Goal: Information Seeking & Learning: Learn about a topic

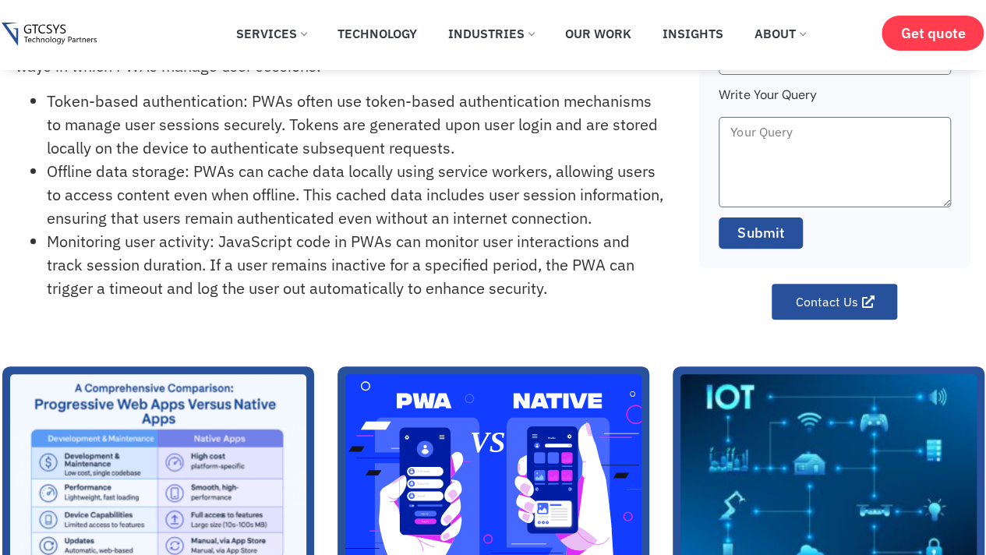
click at [369, 137] on li "Token-based authentication: PWAs often use token-based authentication mechanism…" at bounding box center [356, 125] width 618 height 70
drag, startPoint x: 0, startPoint y: 0, endPoint x: 369, endPoint y: 137, distance: 394.1
click at [369, 137] on li "Token-based authentication: PWAs often use token-based authentication mechanism…" at bounding box center [356, 125] width 618 height 70
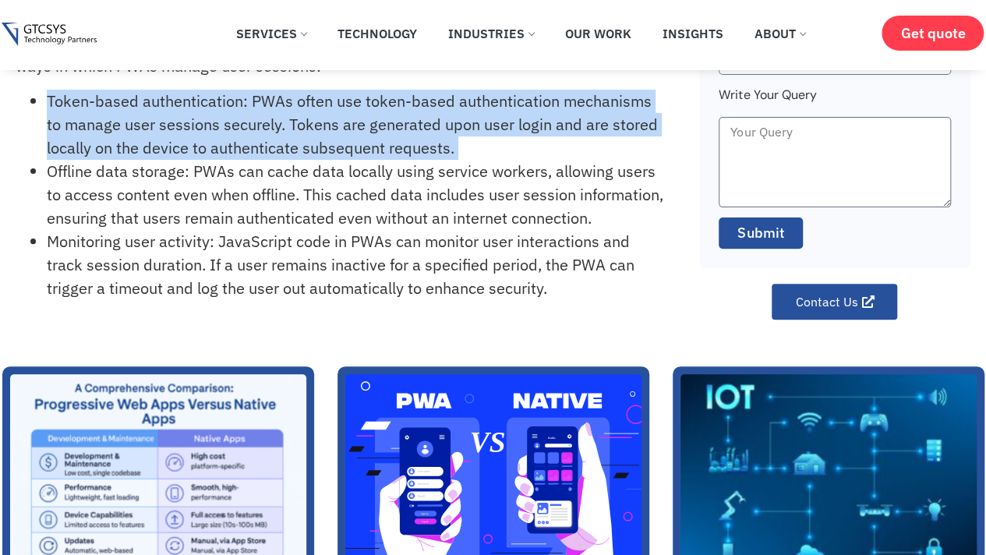
click at [369, 137] on li "Token-based authentication: PWAs often use token-based authentication mechanism…" at bounding box center [356, 125] width 618 height 70
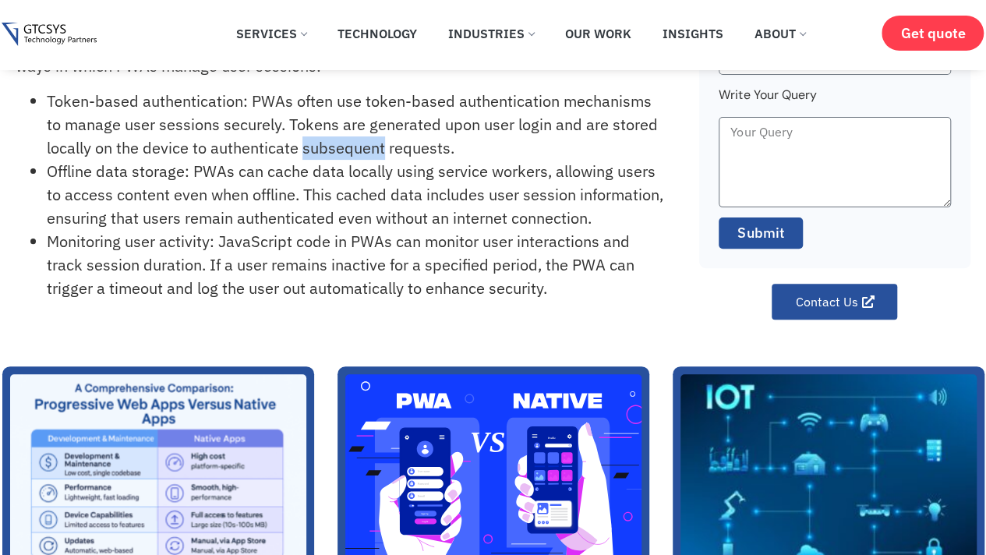
click at [369, 137] on li "Token-based authentication: PWAs often use token-based authentication mechanism…" at bounding box center [356, 125] width 618 height 70
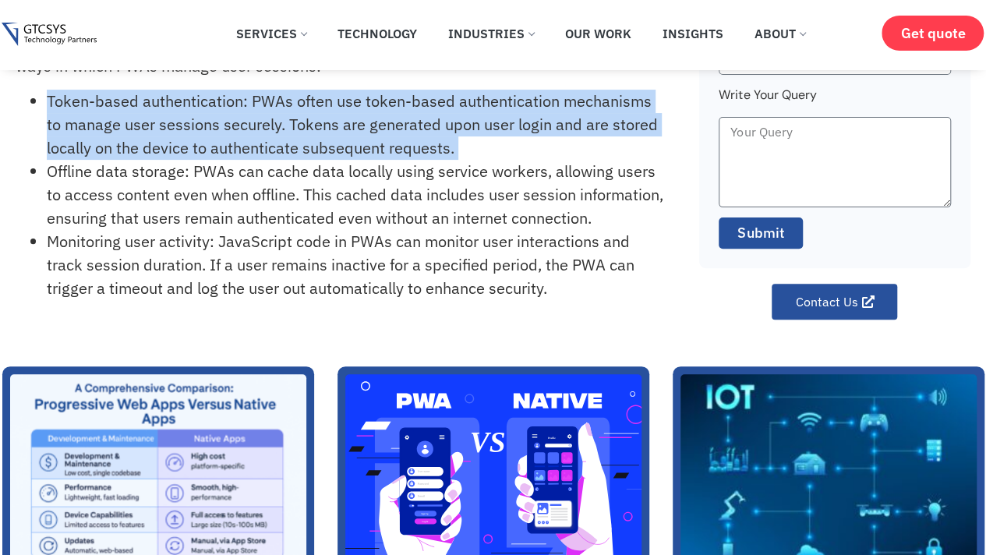
click at [369, 137] on li "Token-based authentication: PWAs often use token-based authentication mechanism…" at bounding box center [356, 125] width 618 height 70
click at [349, 124] on li "Token-based authentication: PWAs often use token-based authentication mechanism…" at bounding box center [356, 125] width 618 height 70
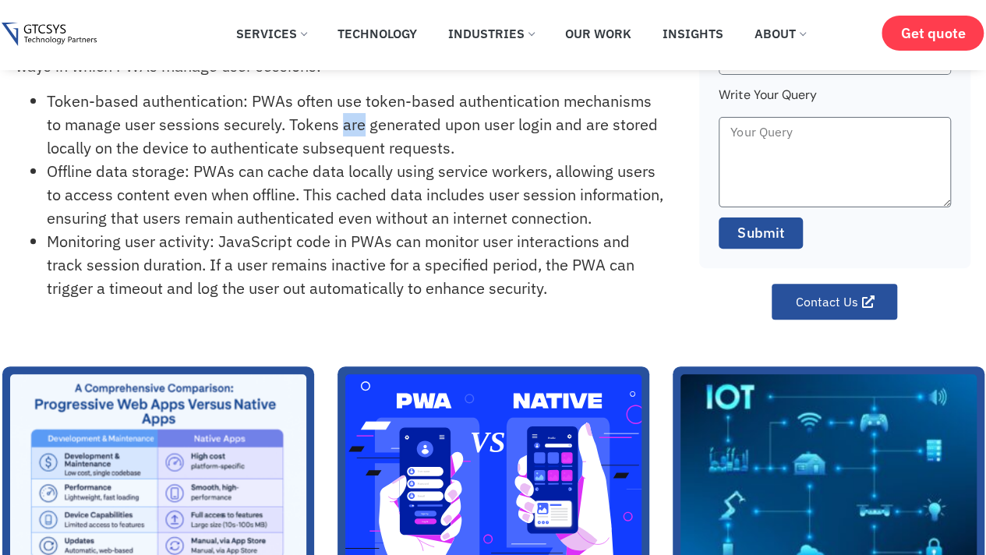
click at [349, 124] on li "Token-based authentication: PWAs often use token-based authentication mechanism…" at bounding box center [356, 125] width 618 height 70
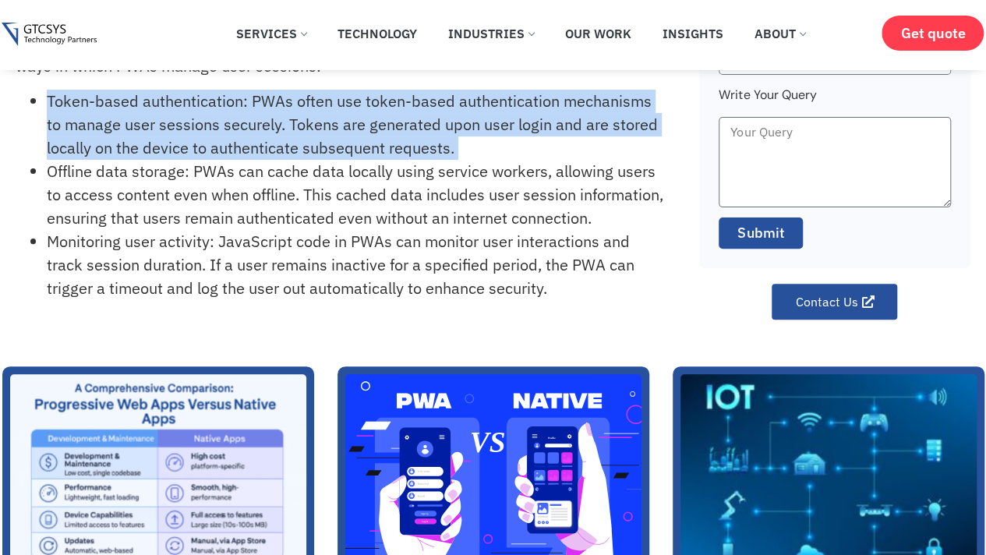
click at [349, 124] on li "Token-based authentication: PWAs often use token-based authentication mechanism…" at bounding box center [356, 125] width 618 height 70
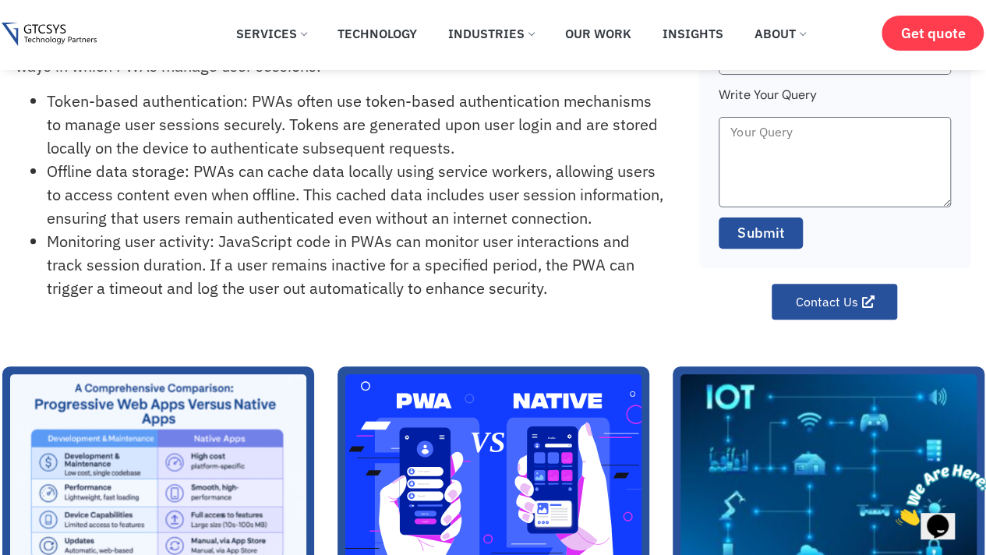
click at [313, 149] on li "Token-based authentication: PWAs often use token-based authentication mechanism…" at bounding box center [356, 125] width 618 height 70
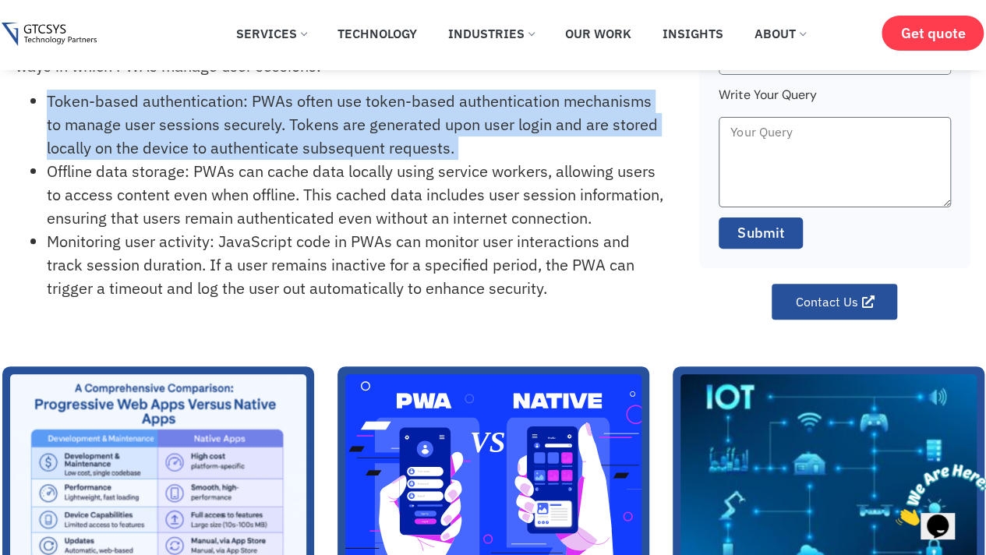
click at [313, 149] on li "Token-based authentication: PWAs often use token-based authentication mechanism…" at bounding box center [356, 125] width 618 height 70
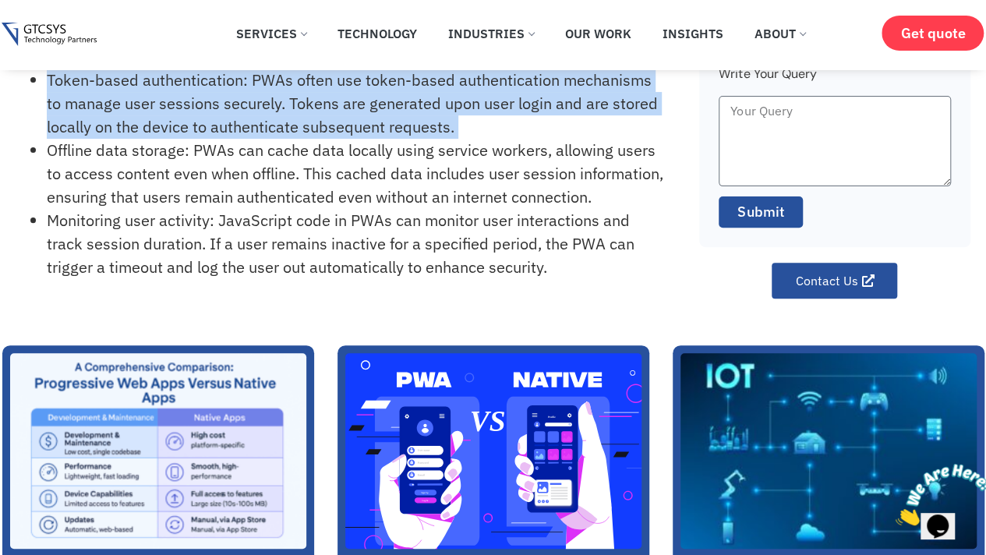
scroll to position [150, 0]
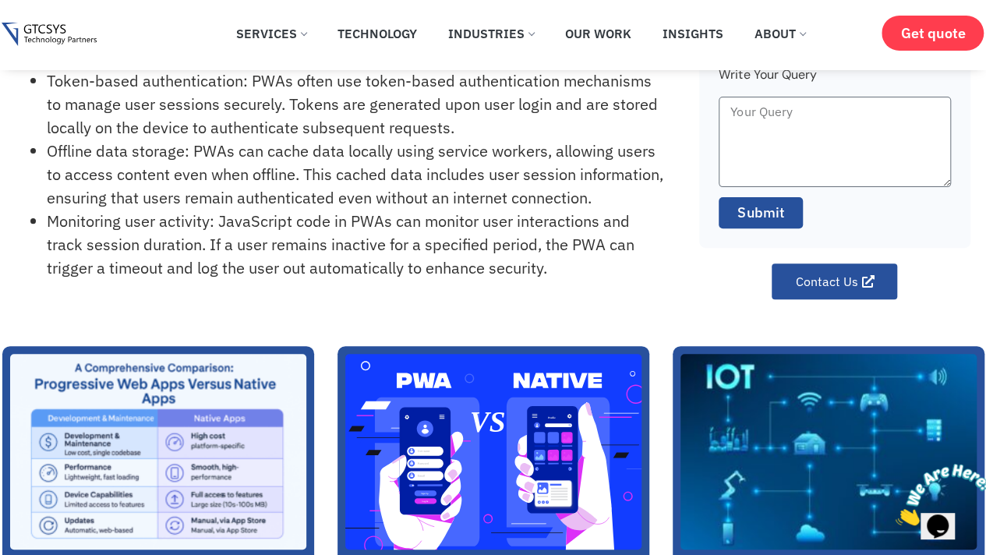
click at [313, 152] on li "Offline data storage: PWAs can cache data locally using service workers, allowi…" at bounding box center [356, 175] width 618 height 70
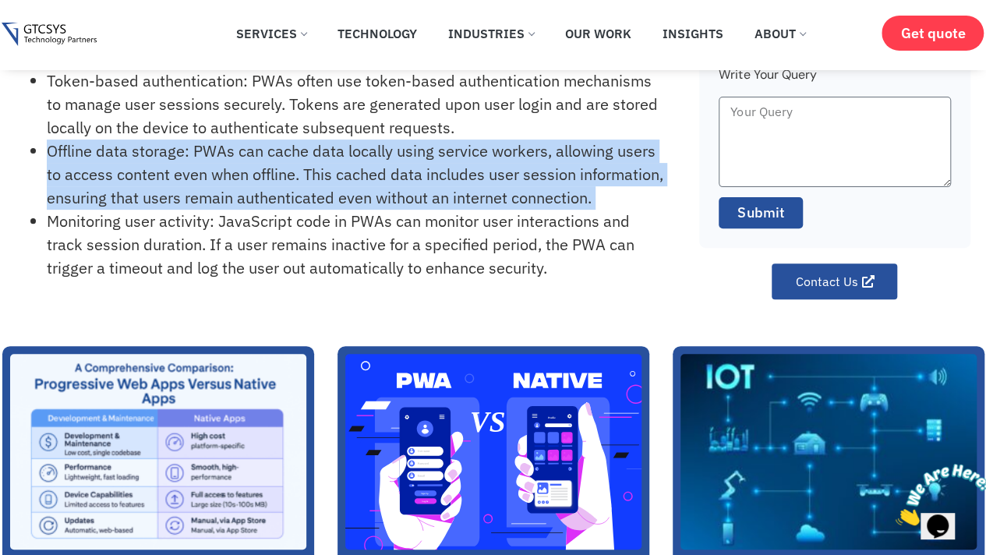
click at [313, 152] on li "Offline data storage: PWAs can cache data locally using service workers, allowi…" at bounding box center [356, 175] width 618 height 70
click at [313, 150] on li "Offline data storage: PWAs can cache data locally using service workers, allowi…" at bounding box center [356, 175] width 618 height 70
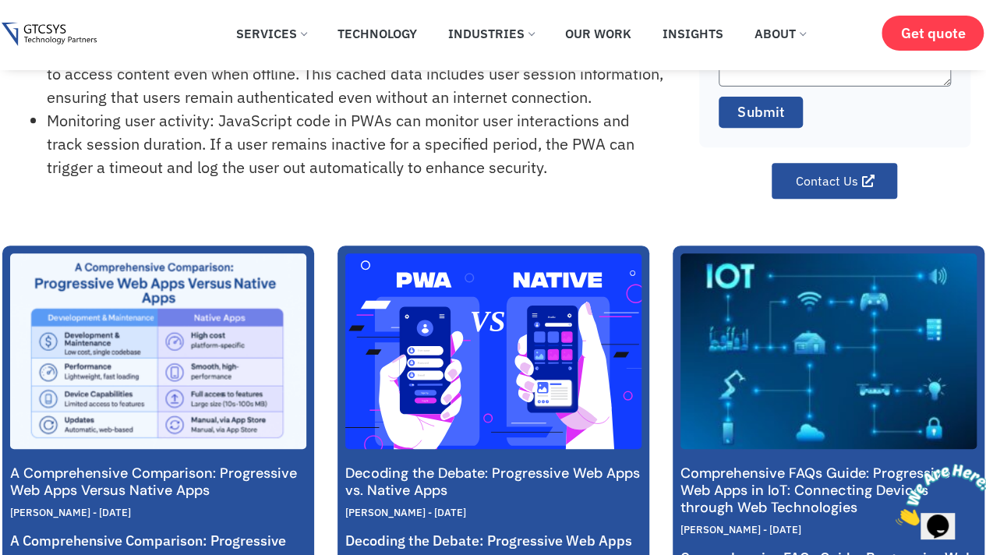
scroll to position [252, 0]
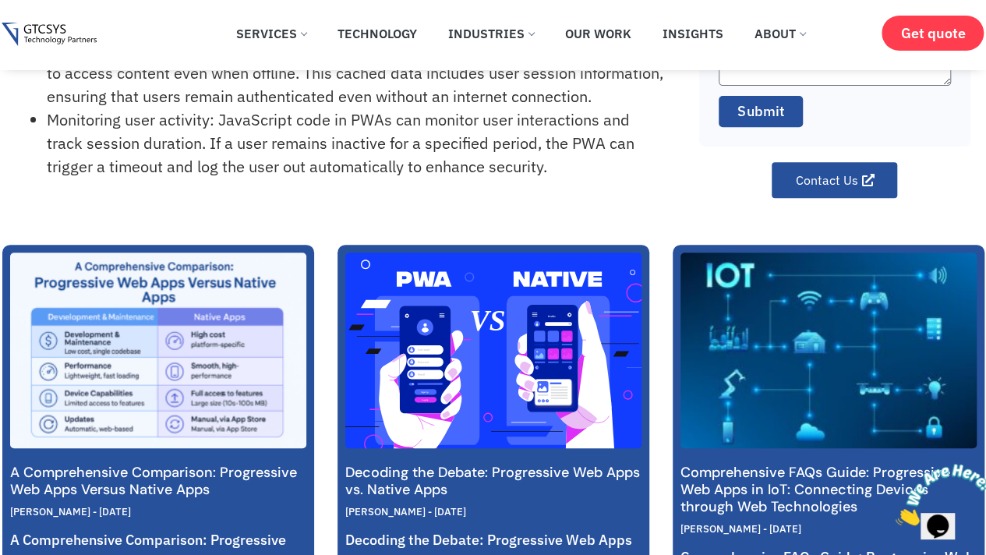
click at [313, 150] on li "Monitoring user activity: JavaScript code in PWAs can monitor user interactions…" at bounding box center [356, 143] width 618 height 70
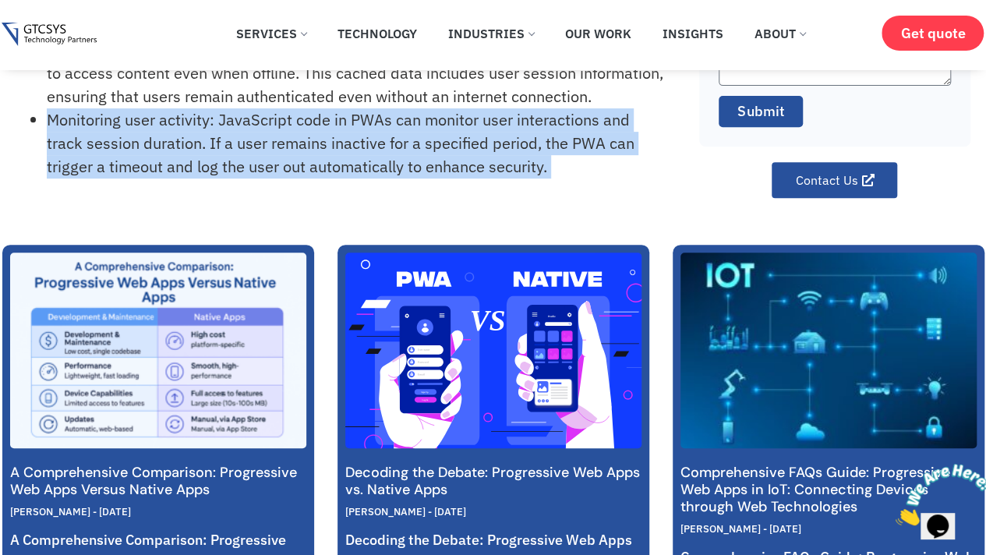
click at [313, 150] on li "Monitoring user activity: JavaScript code in PWAs can monitor user interactions…" at bounding box center [356, 143] width 618 height 70
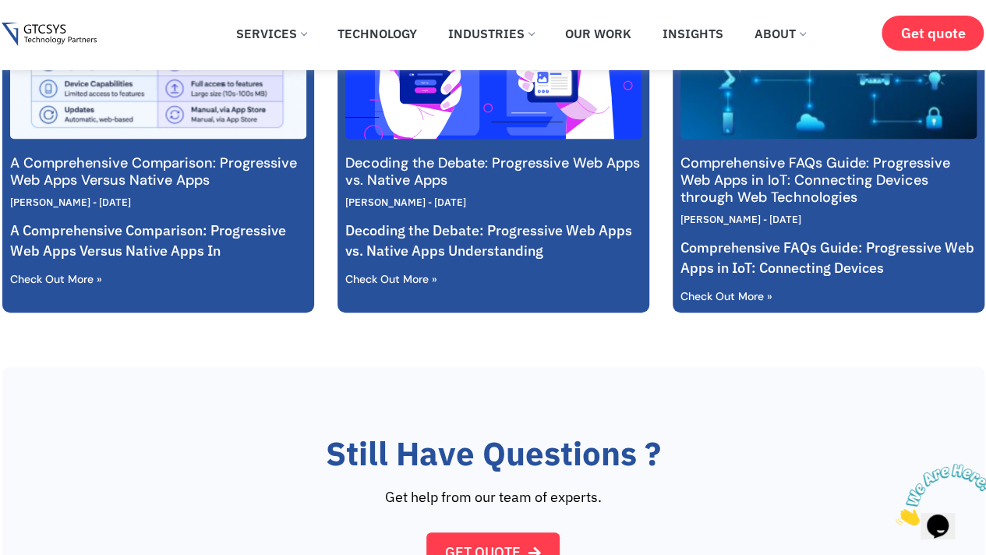
scroll to position [564, 0]
